Goal: Find specific page/section: Find specific page/section

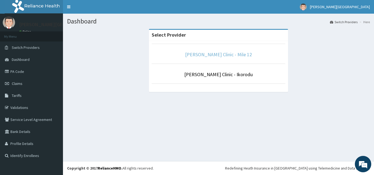
click at [230, 54] on link "[PERSON_NAME] Clinic - Mile 12" at bounding box center [218, 54] width 67 height 6
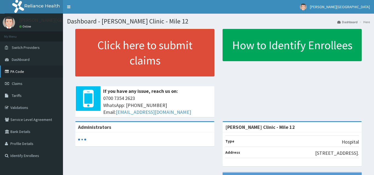
click at [21, 70] on link "PA Code" at bounding box center [31, 72] width 63 height 12
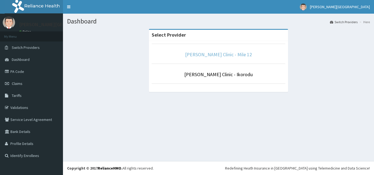
click at [216, 53] on link "[PERSON_NAME] Clinic - Mile 12" at bounding box center [218, 54] width 67 height 6
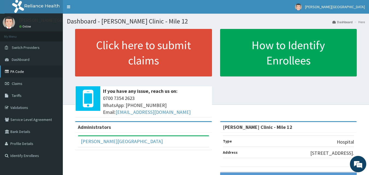
click at [28, 72] on link "PA Code" at bounding box center [31, 72] width 63 height 12
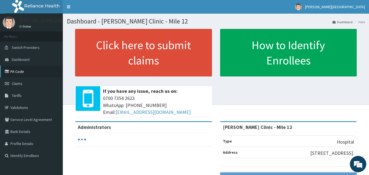
click at [26, 69] on link "PA Code" at bounding box center [31, 72] width 63 height 12
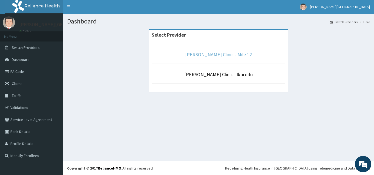
click at [207, 55] on link "[PERSON_NAME] Clinic - Mile 12" at bounding box center [218, 54] width 67 height 6
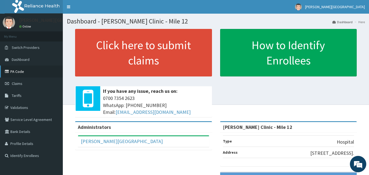
click at [25, 70] on link "PA Code" at bounding box center [31, 72] width 63 height 12
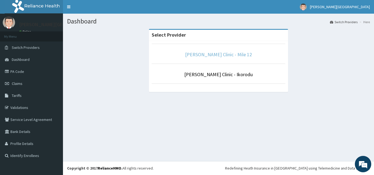
click at [227, 55] on link "[PERSON_NAME] Clinic - Mile 12" at bounding box center [218, 54] width 67 height 6
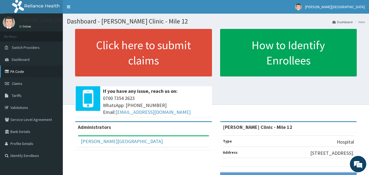
click at [23, 68] on link "PA Code" at bounding box center [31, 72] width 63 height 12
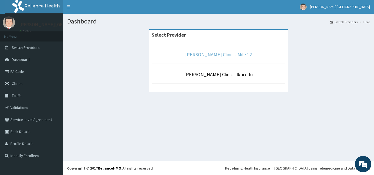
click at [226, 56] on link "[PERSON_NAME] Clinic - Mile 12" at bounding box center [218, 54] width 67 height 6
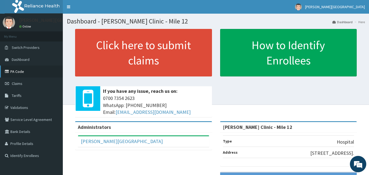
click at [21, 70] on link "PA Code" at bounding box center [31, 72] width 63 height 12
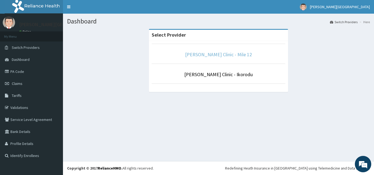
click at [203, 54] on link "[PERSON_NAME] Clinic - Mile 12" at bounding box center [218, 54] width 67 height 6
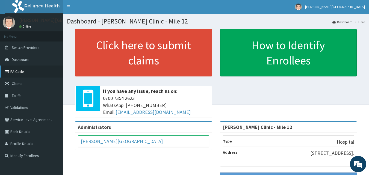
click at [26, 70] on link "PA Code" at bounding box center [31, 72] width 63 height 12
